Goal: Information Seeking & Learning: Learn about a topic

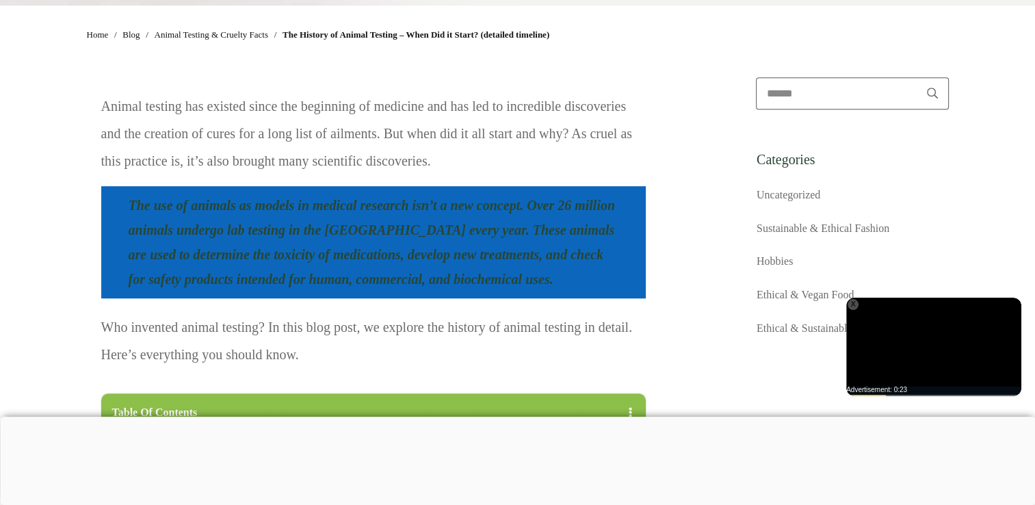
scroll to position [780, 0]
click at [853, 299] on div "X" at bounding box center [852, 304] width 11 height 11
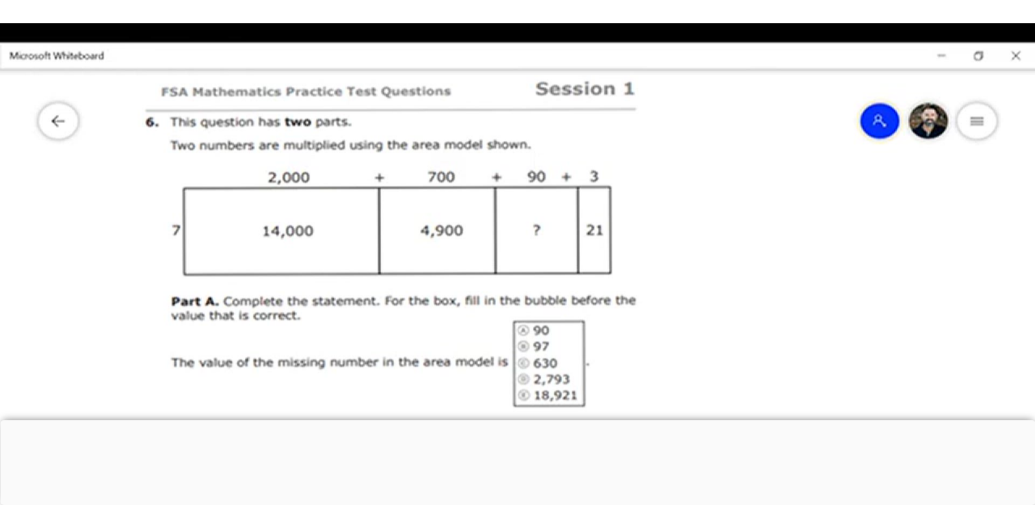
scroll to position [7328, 0]
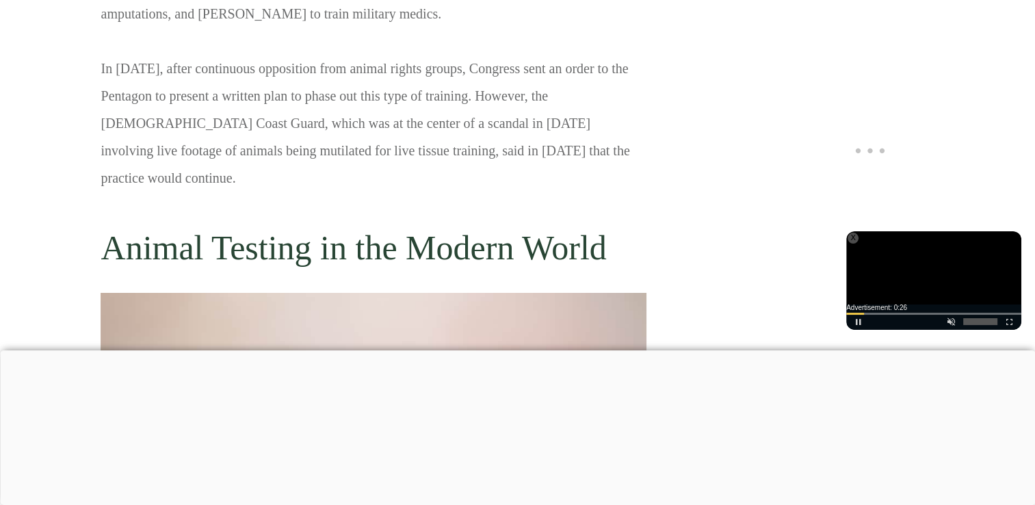
scroll to position [4776, 0]
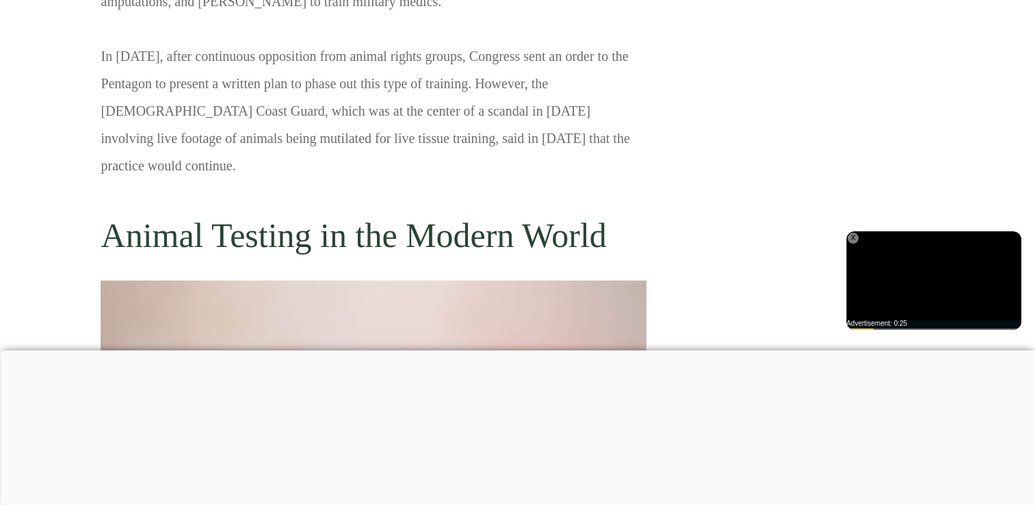
click at [851, 241] on div "X" at bounding box center [852, 237] width 11 height 11
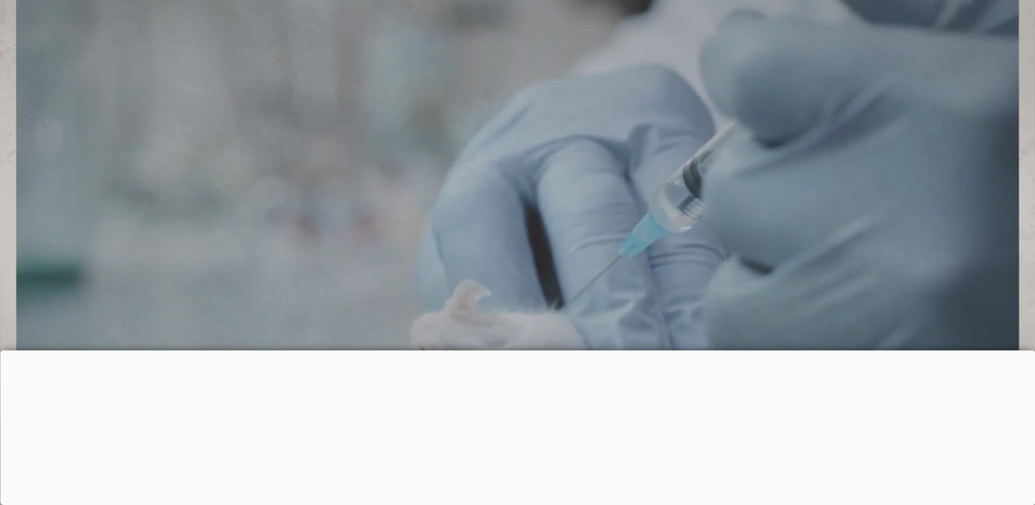
scroll to position [7524, 0]
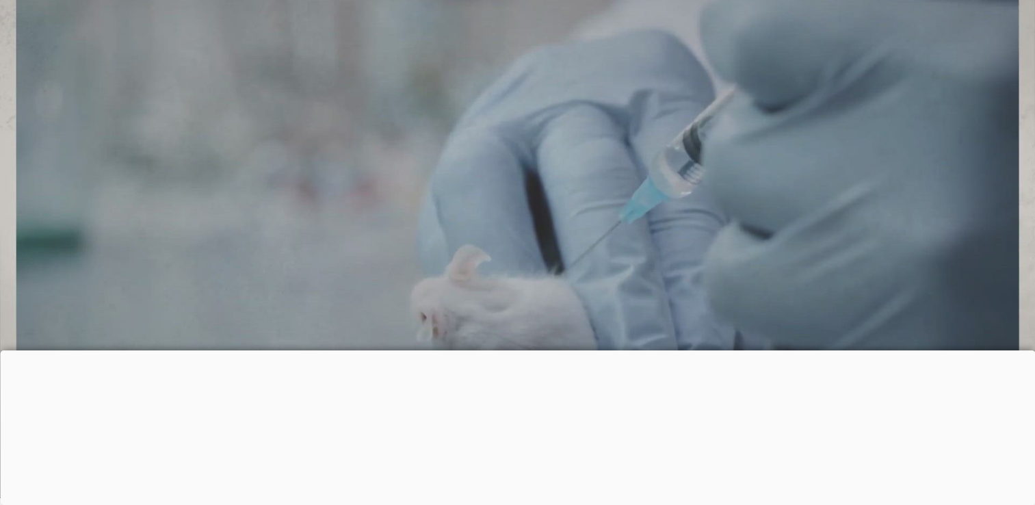
click at [523, 350] on div at bounding box center [517, 350] width 1035 height 0
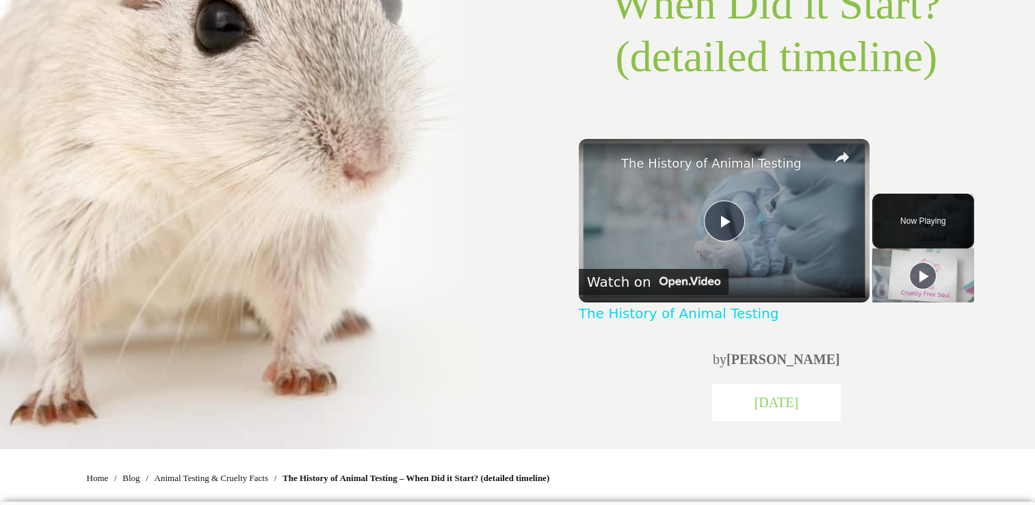
scroll to position [336, 0]
